Goal: Task Accomplishment & Management: Use online tool/utility

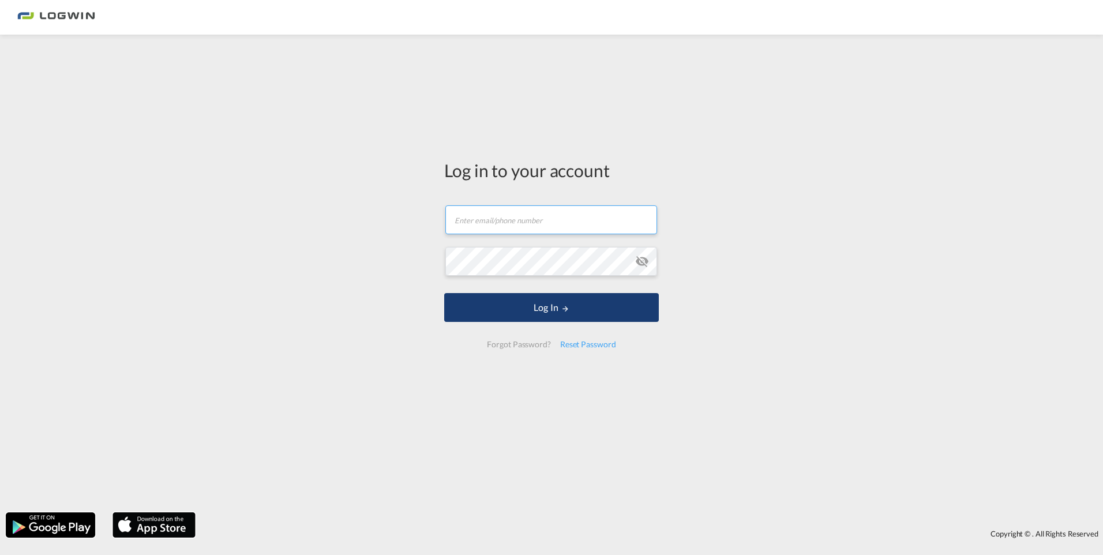
type input "[PERSON_NAME][EMAIL_ADDRESS][DOMAIN_NAME]"
click at [541, 312] on button "Log In" at bounding box center [551, 307] width 215 height 29
